Goal: Find specific page/section: Find specific page/section

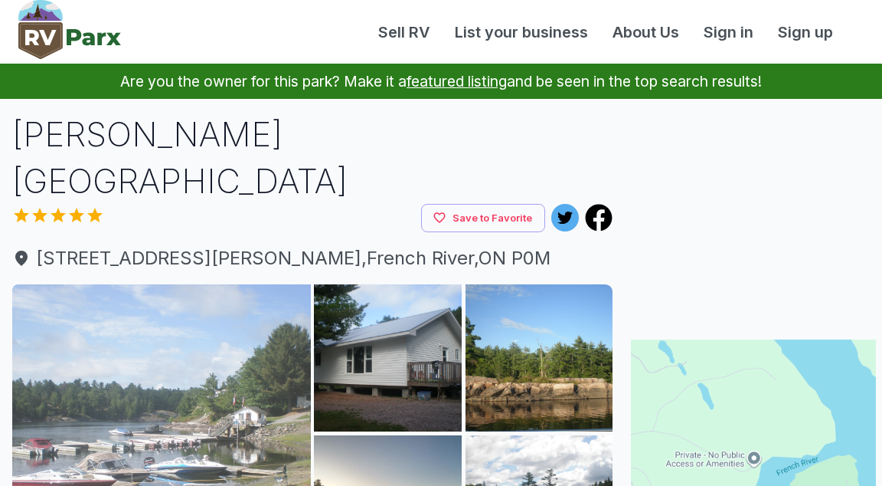
click at [288, 312] on img at bounding box center [161, 433] width 299 height 299
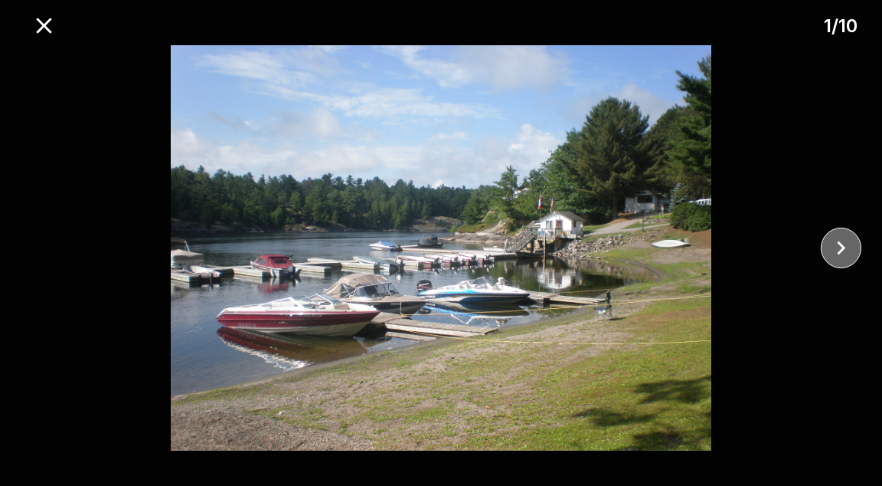
click at [833, 244] on icon "close" at bounding box center [841, 247] width 27 height 27
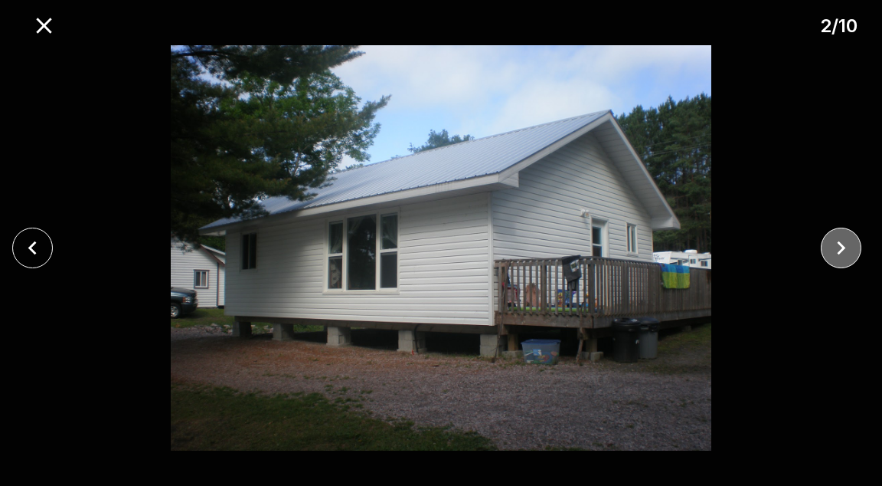
click at [832, 244] on icon "close" at bounding box center [841, 247] width 27 height 27
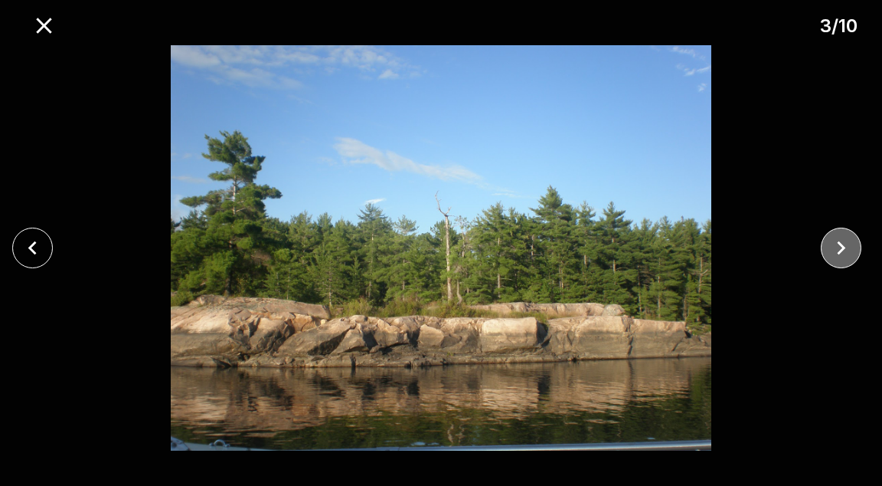
click at [831, 245] on icon "close" at bounding box center [841, 247] width 27 height 27
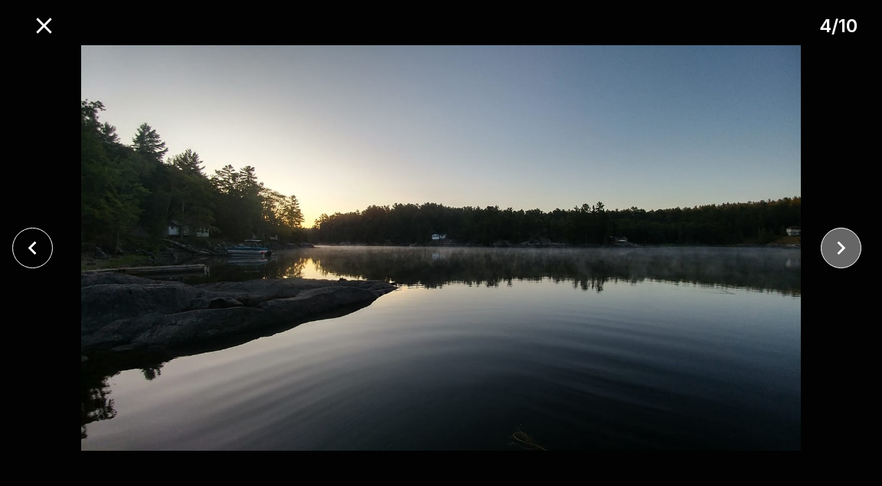
click at [830, 245] on icon "close" at bounding box center [841, 247] width 27 height 27
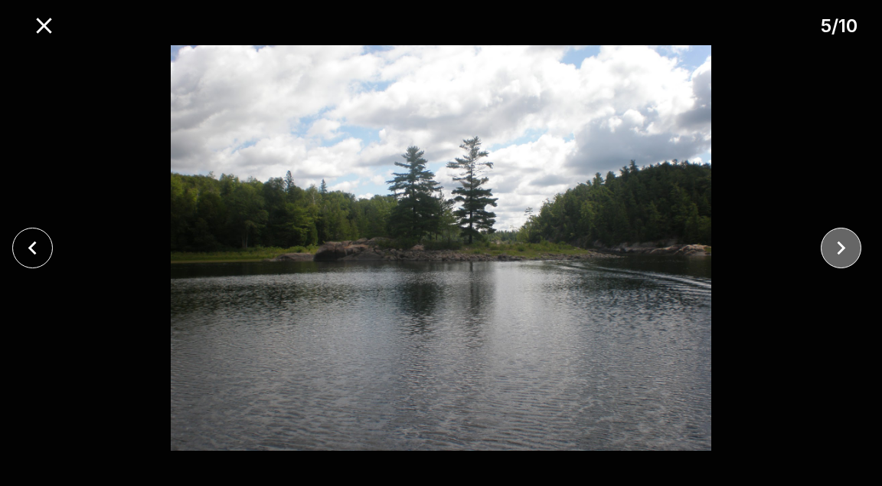
click at [830, 245] on icon "close" at bounding box center [841, 247] width 27 height 27
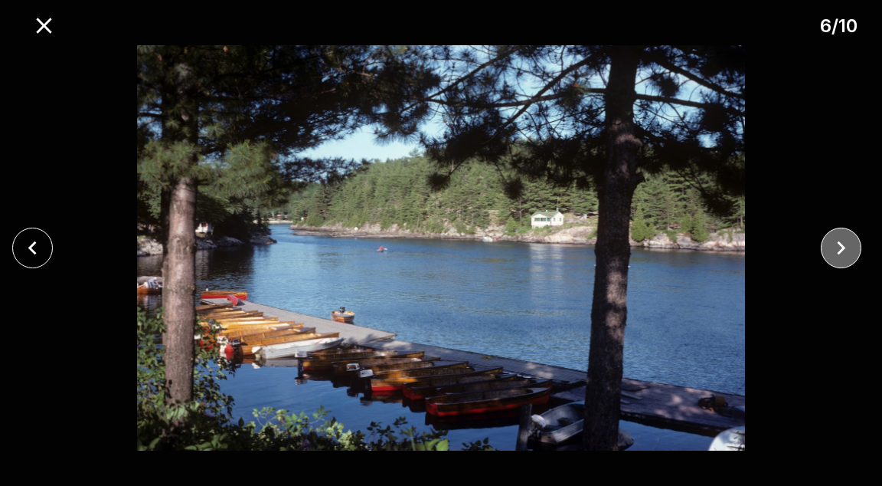
click at [830, 245] on icon "close" at bounding box center [841, 247] width 27 height 27
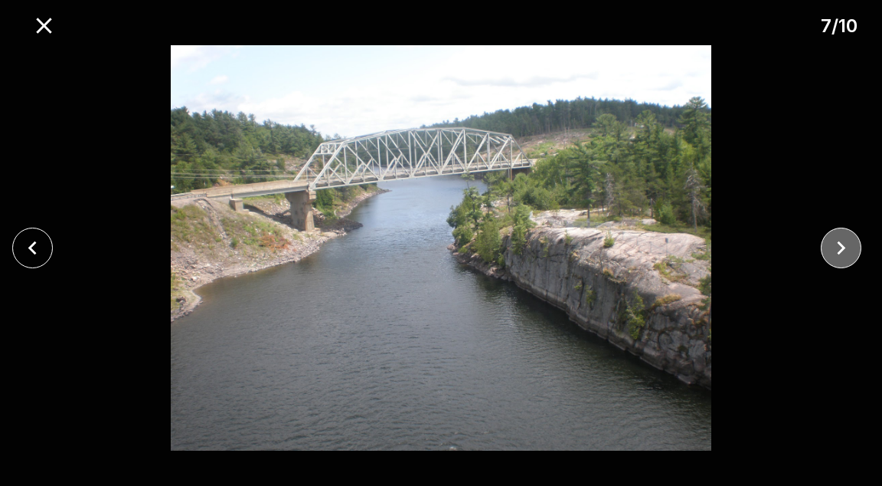
click at [829, 245] on icon "close" at bounding box center [841, 247] width 27 height 27
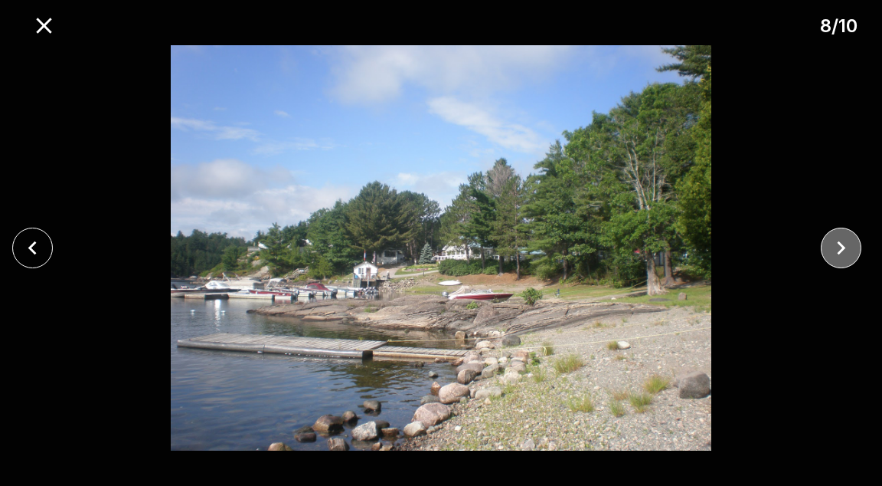
click at [829, 245] on icon "close" at bounding box center [841, 247] width 27 height 27
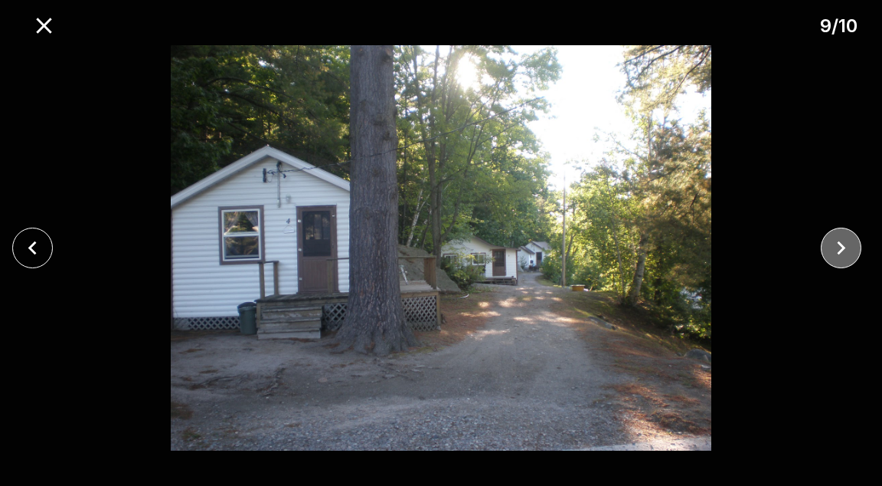
click at [829, 245] on icon "close" at bounding box center [841, 247] width 27 height 27
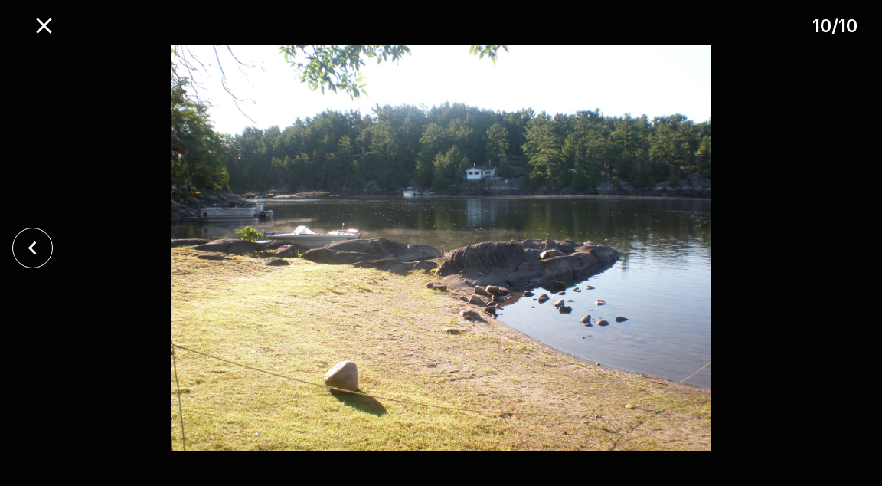
click at [829, 245] on div at bounding box center [441, 247] width 882 height 405
click at [41, 25] on icon "close" at bounding box center [43, 25] width 15 height 15
